Goal: Task Accomplishment & Management: Use online tool/utility

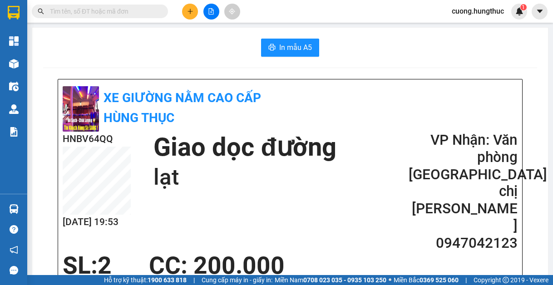
click at [213, 12] on icon "file-add" at bounding box center [211, 11] width 6 height 6
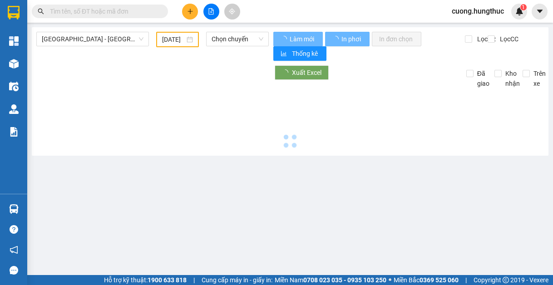
type input "[DATE]"
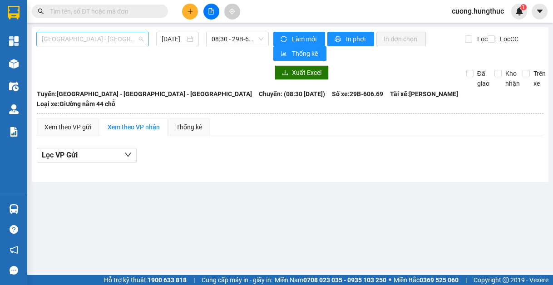
click at [131, 38] on span "[GEOGRAPHIC_DATA] - [GEOGRAPHIC_DATA] - [GEOGRAPHIC_DATA]" at bounding box center [93, 39] width 102 height 14
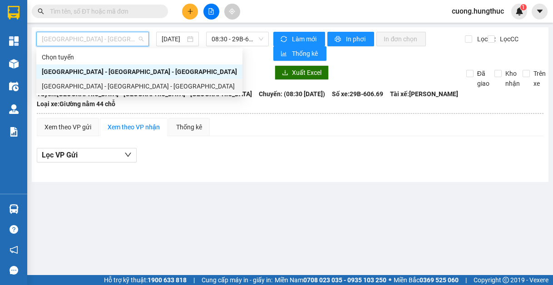
click at [98, 88] on div "[GEOGRAPHIC_DATA] - [GEOGRAPHIC_DATA] - [GEOGRAPHIC_DATA]" at bounding box center [139, 86] width 195 height 10
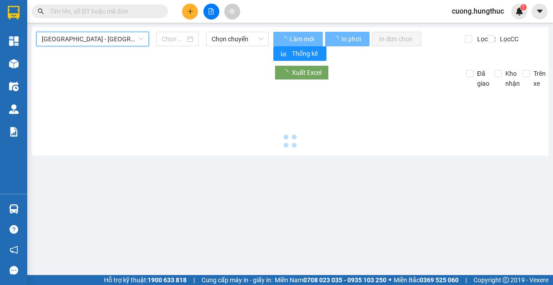
type input "[DATE]"
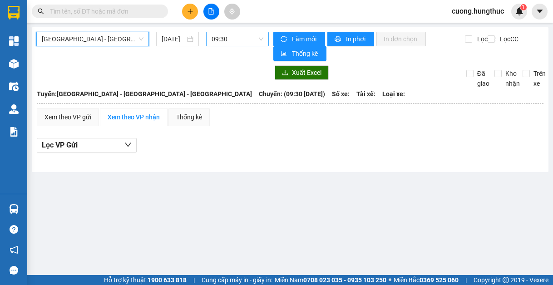
click at [243, 37] on span "09:30" at bounding box center [238, 39] width 52 height 14
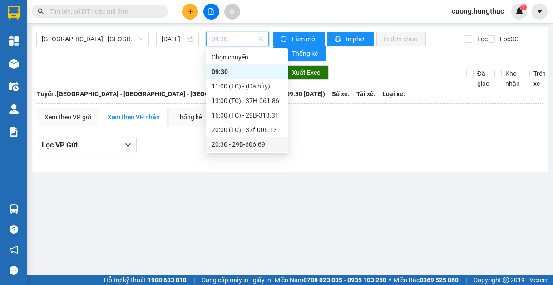
click at [248, 149] on div "20:30 - 29B-606.69" at bounding box center [247, 144] width 71 height 10
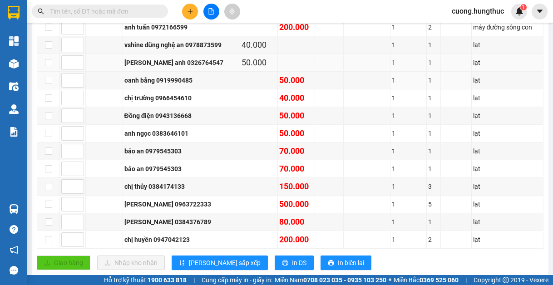
scroll to position [267, 0]
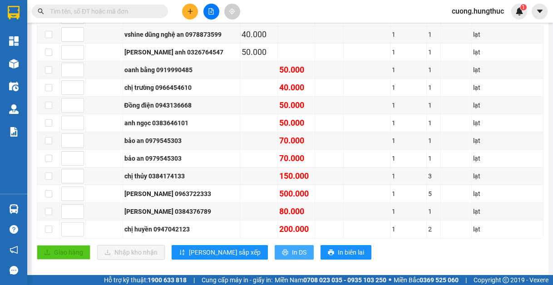
click at [282, 249] on icon "printer" at bounding box center [285, 252] width 6 height 6
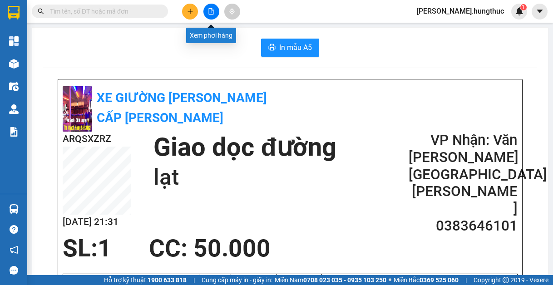
click at [205, 13] on button at bounding box center [212, 12] width 16 height 16
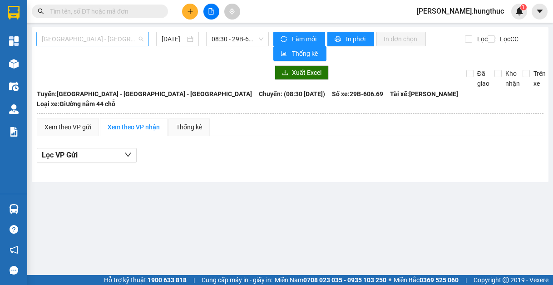
click at [124, 35] on span "[GEOGRAPHIC_DATA] - [GEOGRAPHIC_DATA] - [GEOGRAPHIC_DATA]" at bounding box center [93, 39] width 102 height 14
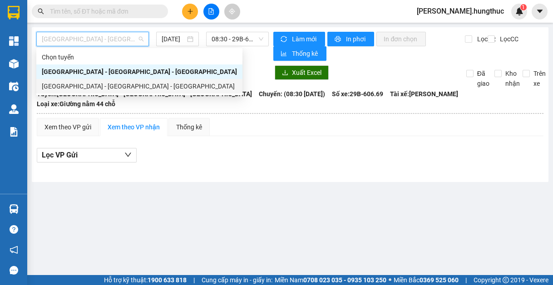
click at [119, 87] on div "[GEOGRAPHIC_DATA] - [GEOGRAPHIC_DATA] - [GEOGRAPHIC_DATA]" at bounding box center [139, 86] width 195 height 10
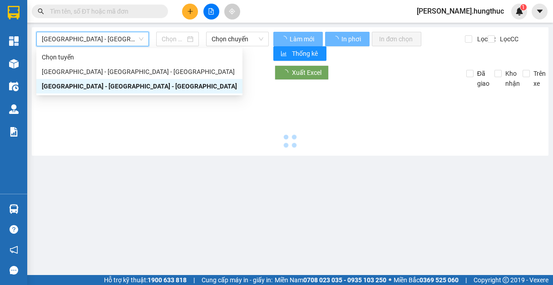
type input "[DATE]"
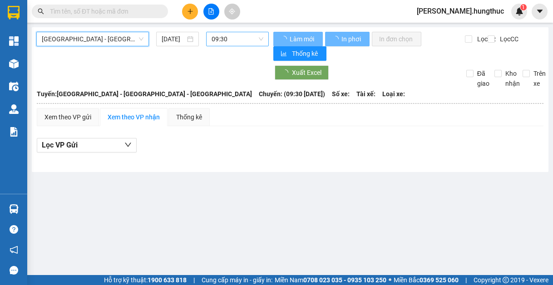
click at [256, 40] on span "09:30" at bounding box center [238, 39] width 52 height 14
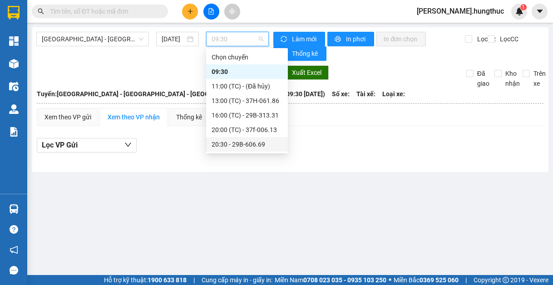
click at [245, 144] on div "20:30 - 29B-606.69" at bounding box center [247, 144] width 71 height 10
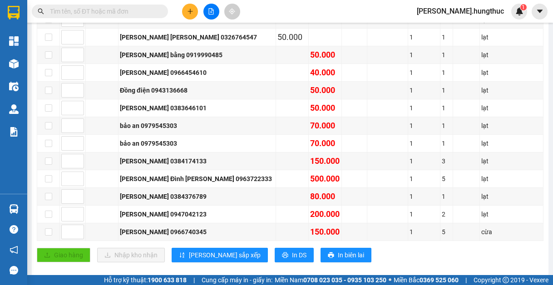
scroll to position [285, 0]
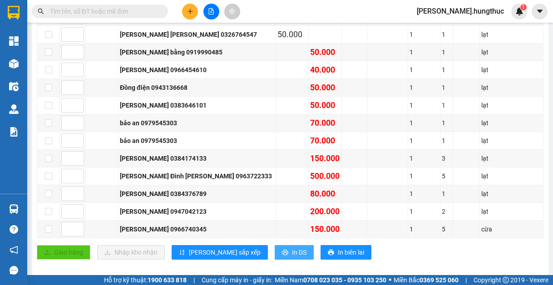
click at [292, 248] on span "In DS" at bounding box center [299, 253] width 15 height 10
